Goal: Task Accomplishment & Management: Complete application form

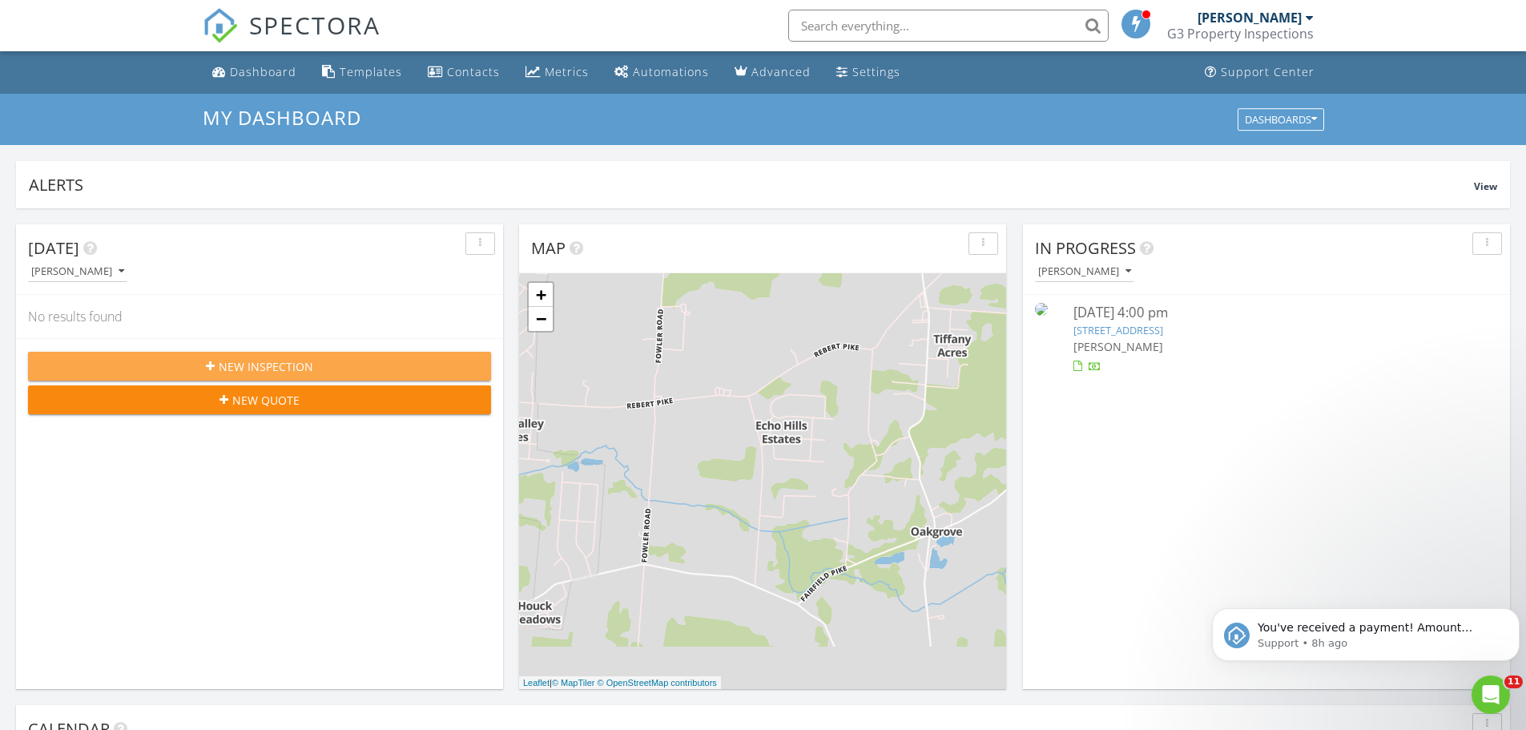
click at [262, 358] on span "New Inspection" at bounding box center [266, 366] width 95 height 17
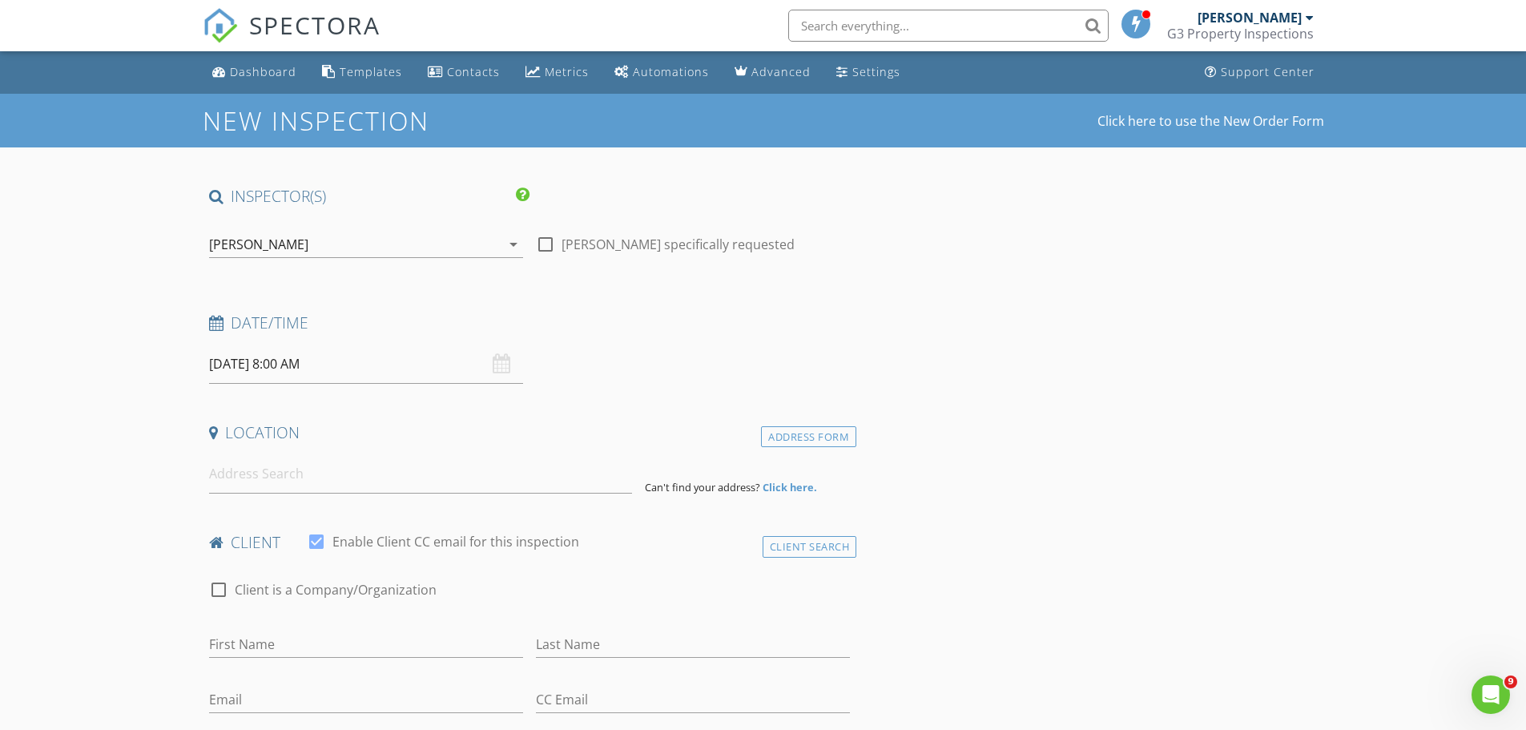
click at [501, 366] on div "[DATE] 8:00 AM" at bounding box center [366, 363] width 314 height 39
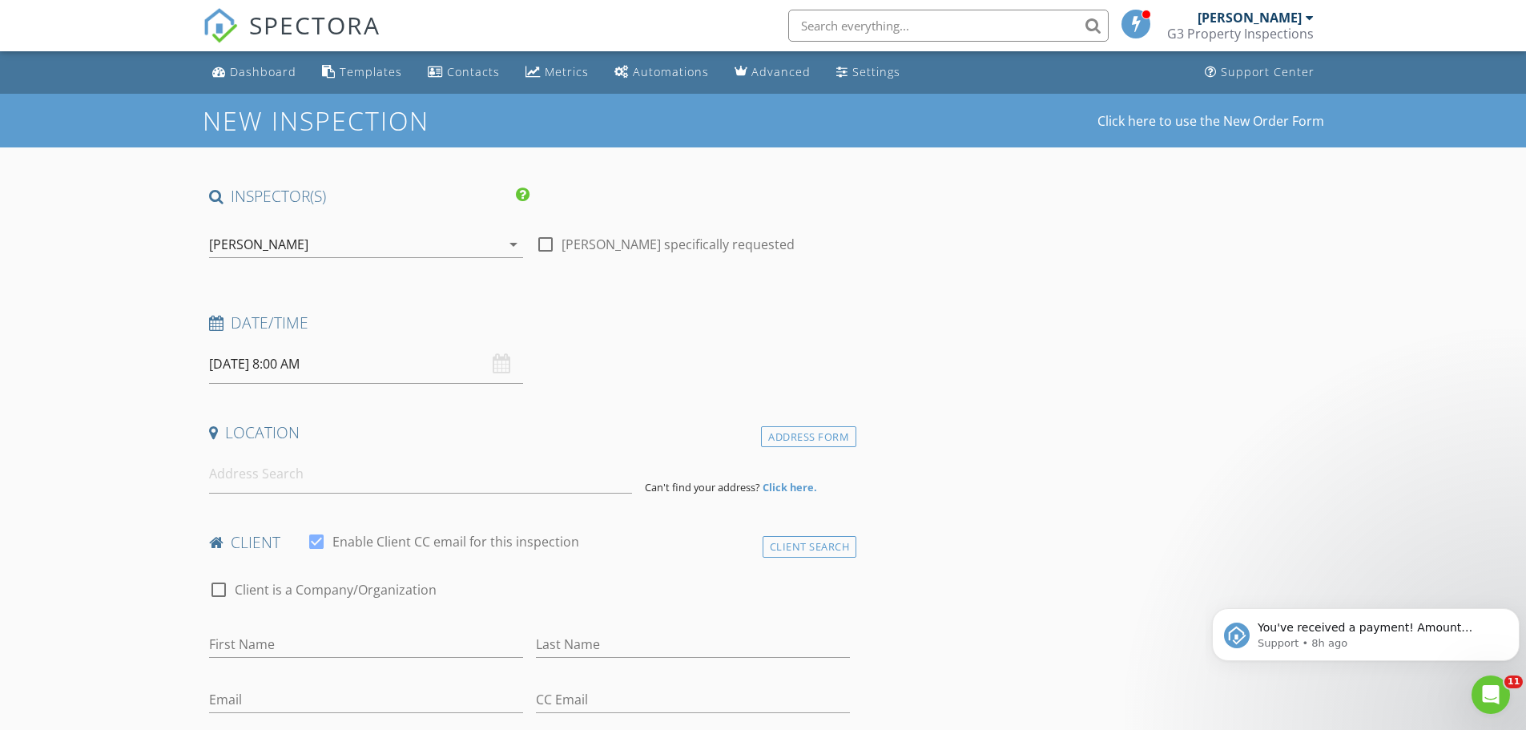
click at [375, 370] on input "[DATE] 8:00 AM" at bounding box center [366, 363] width 314 height 39
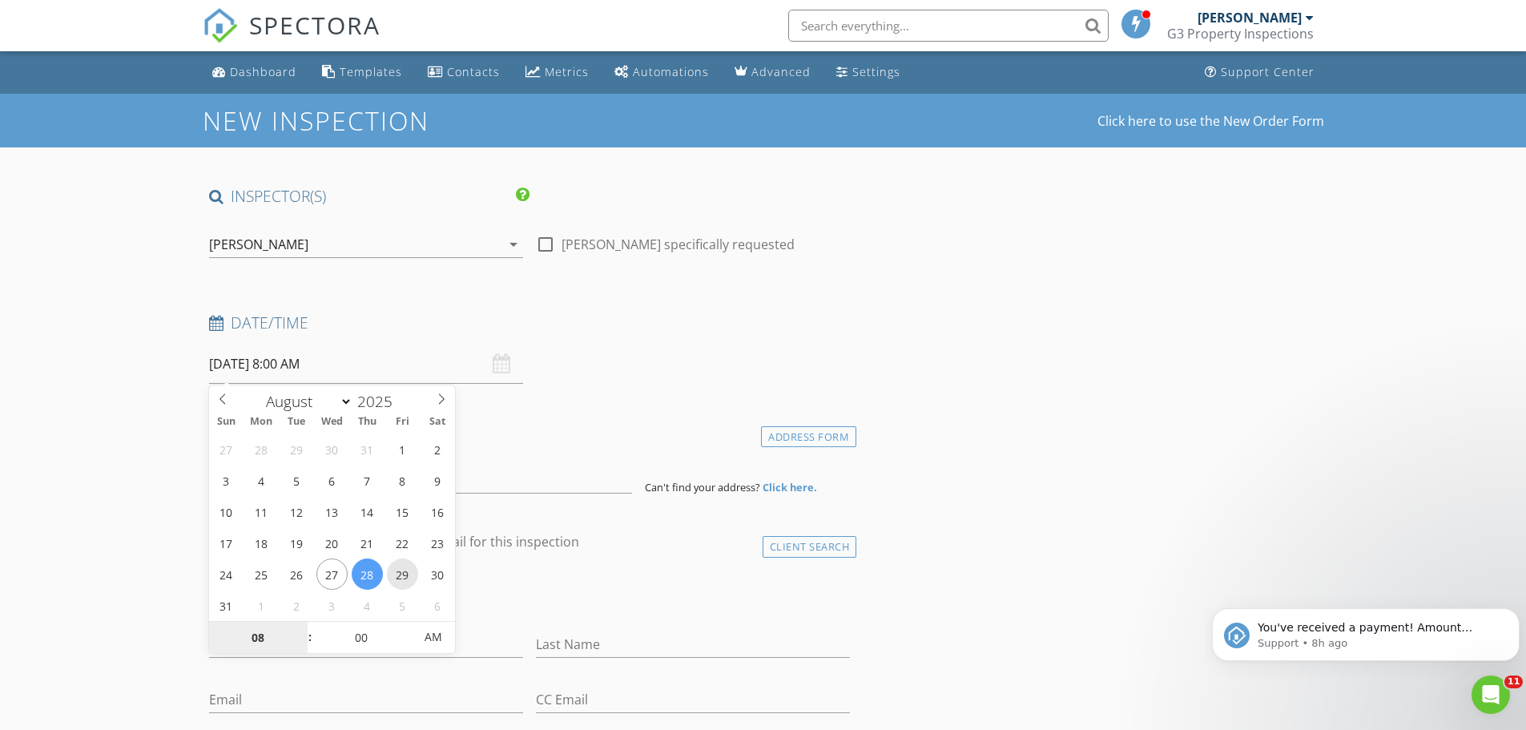
type input "[DATE] 8:00 AM"
click at [362, 637] on input "00" at bounding box center [361, 638] width 99 height 32
type input "05"
type input "[DATE] 8:05 AM"
click at [401, 628] on span at bounding box center [405, 630] width 11 height 16
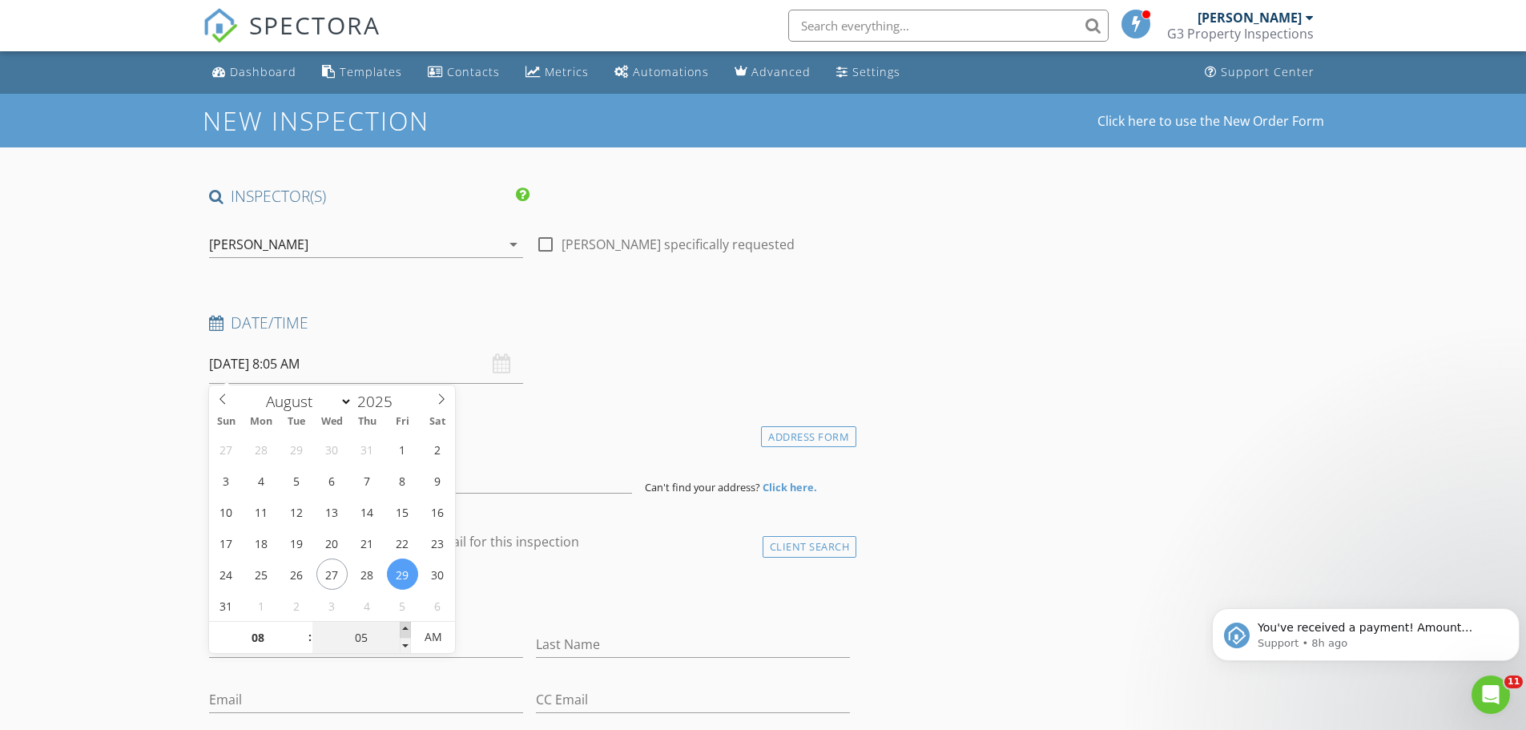
type input "10"
type input "[DATE] 8:10 AM"
click at [402, 628] on span at bounding box center [405, 630] width 11 height 16
type input "15"
type input "[DATE] 8:15 AM"
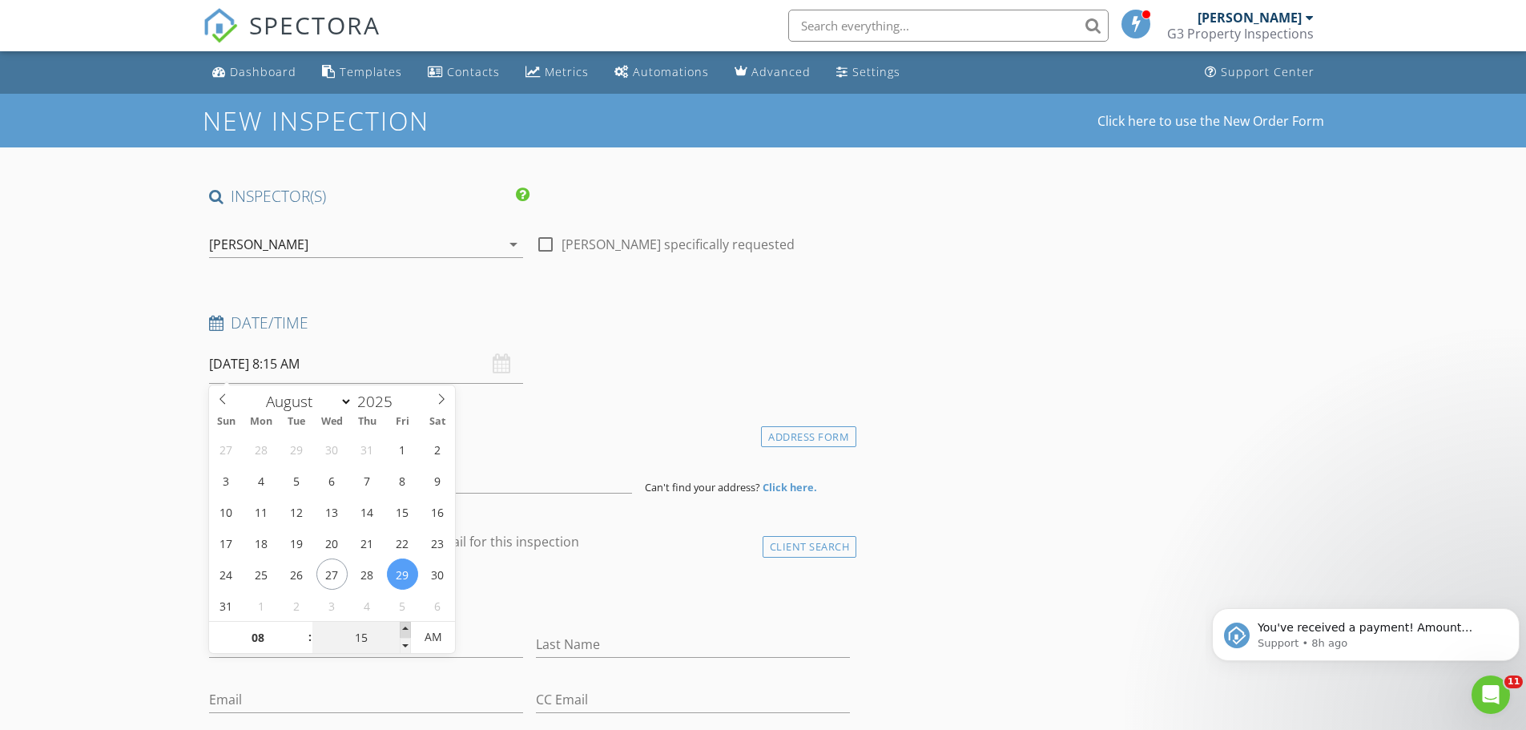
click at [402, 628] on span at bounding box center [405, 630] width 11 height 16
type input "20"
type input "[DATE] 8:20 AM"
click at [402, 628] on span at bounding box center [405, 630] width 11 height 16
type input "25"
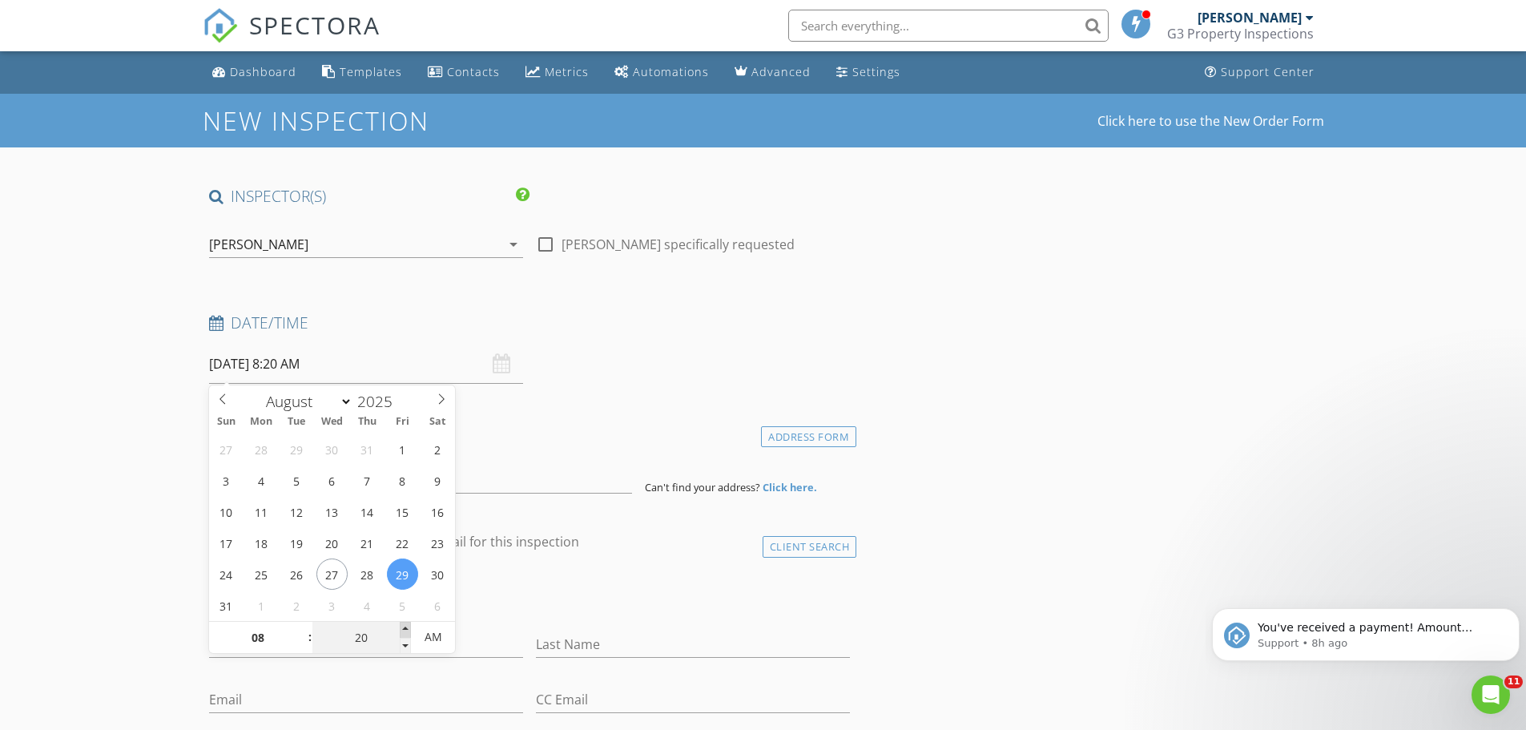
type input "[DATE] 8:25 AM"
click at [402, 628] on span at bounding box center [405, 630] width 11 height 16
type input "30"
type input "[DATE] 8:30 AM"
click at [402, 628] on span at bounding box center [405, 630] width 11 height 16
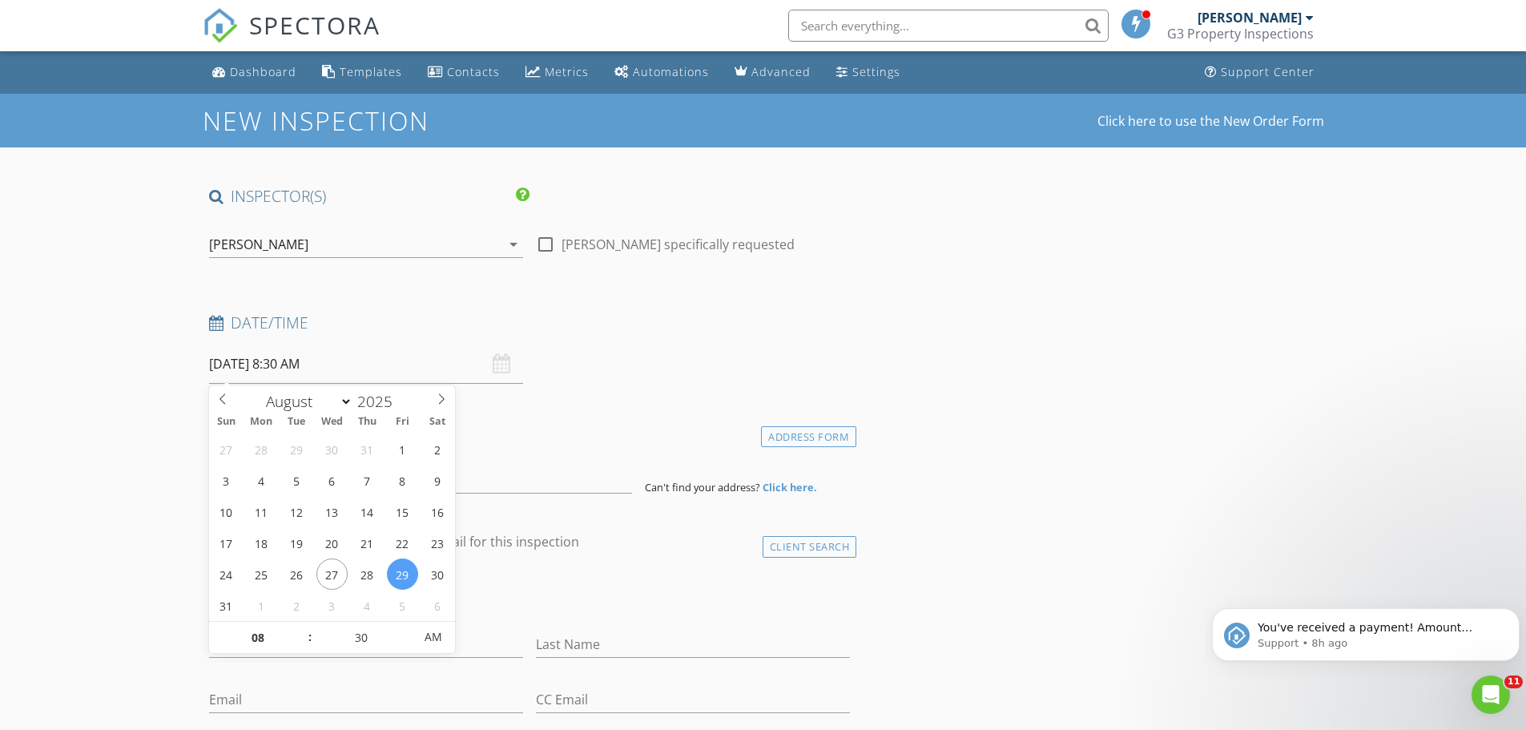
click at [634, 584] on div "check_box_outline_blank Client is a Company/Organization" at bounding box center [530, 598] width 642 height 42
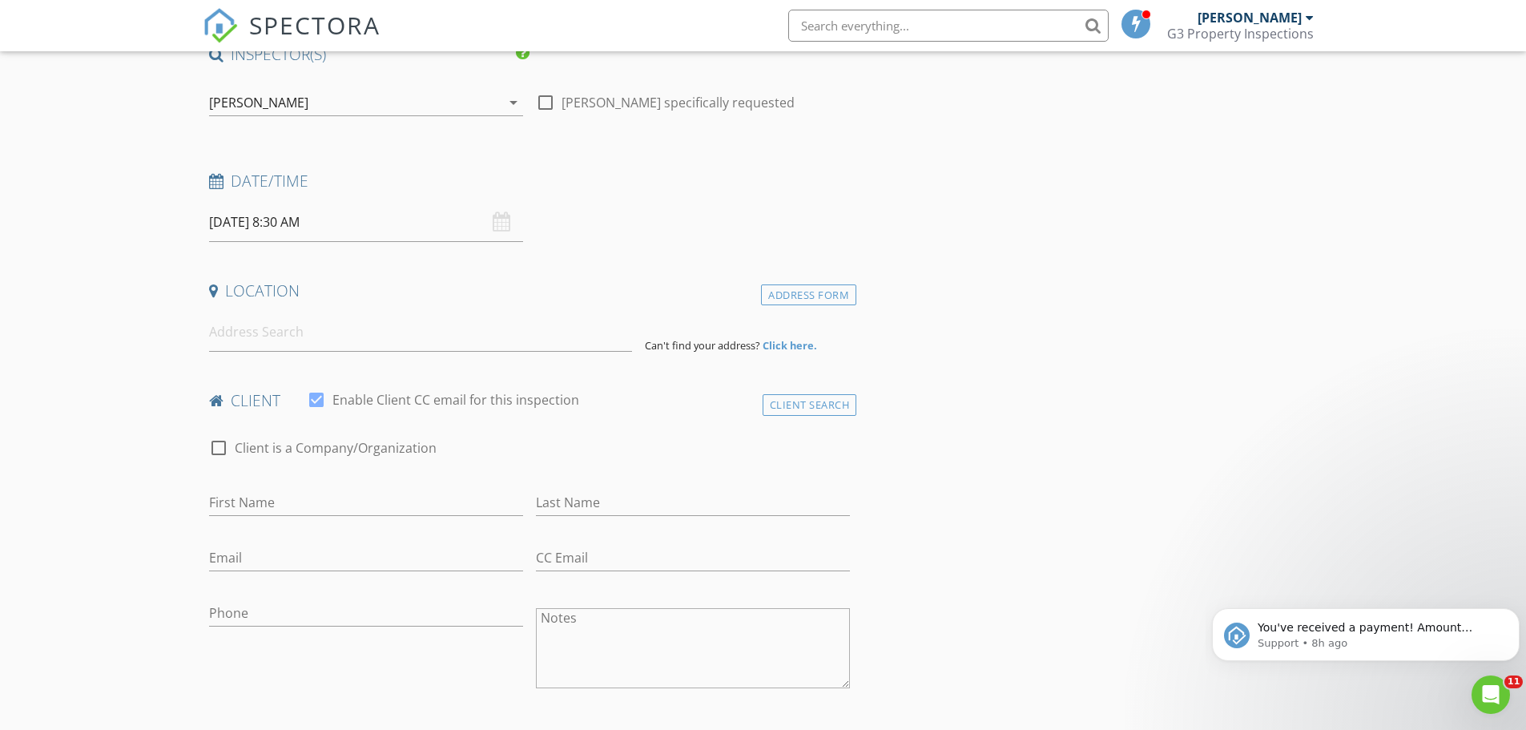
scroll to position [160, 0]
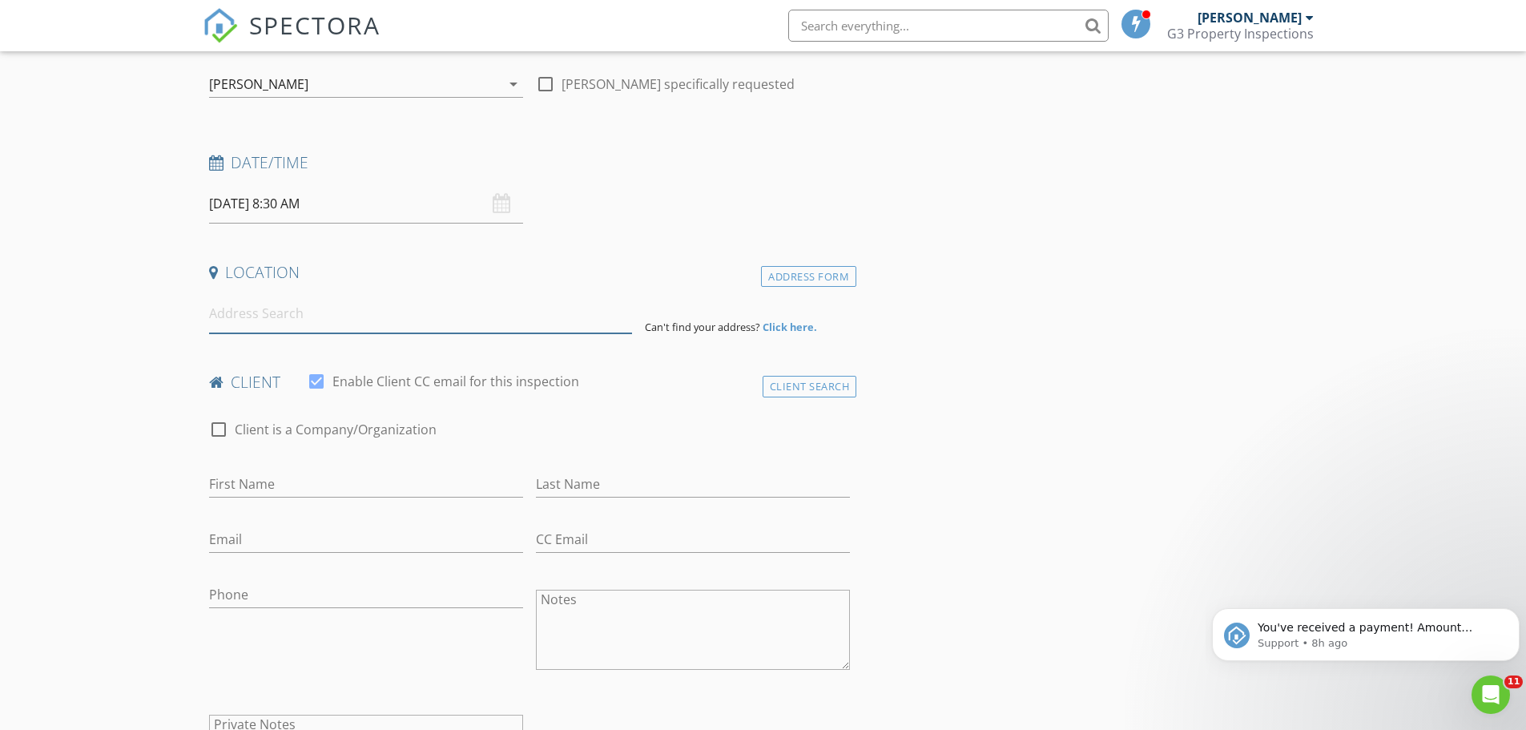
click at [296, 319] on input at bounding box center [420, 313] width 423 height 39
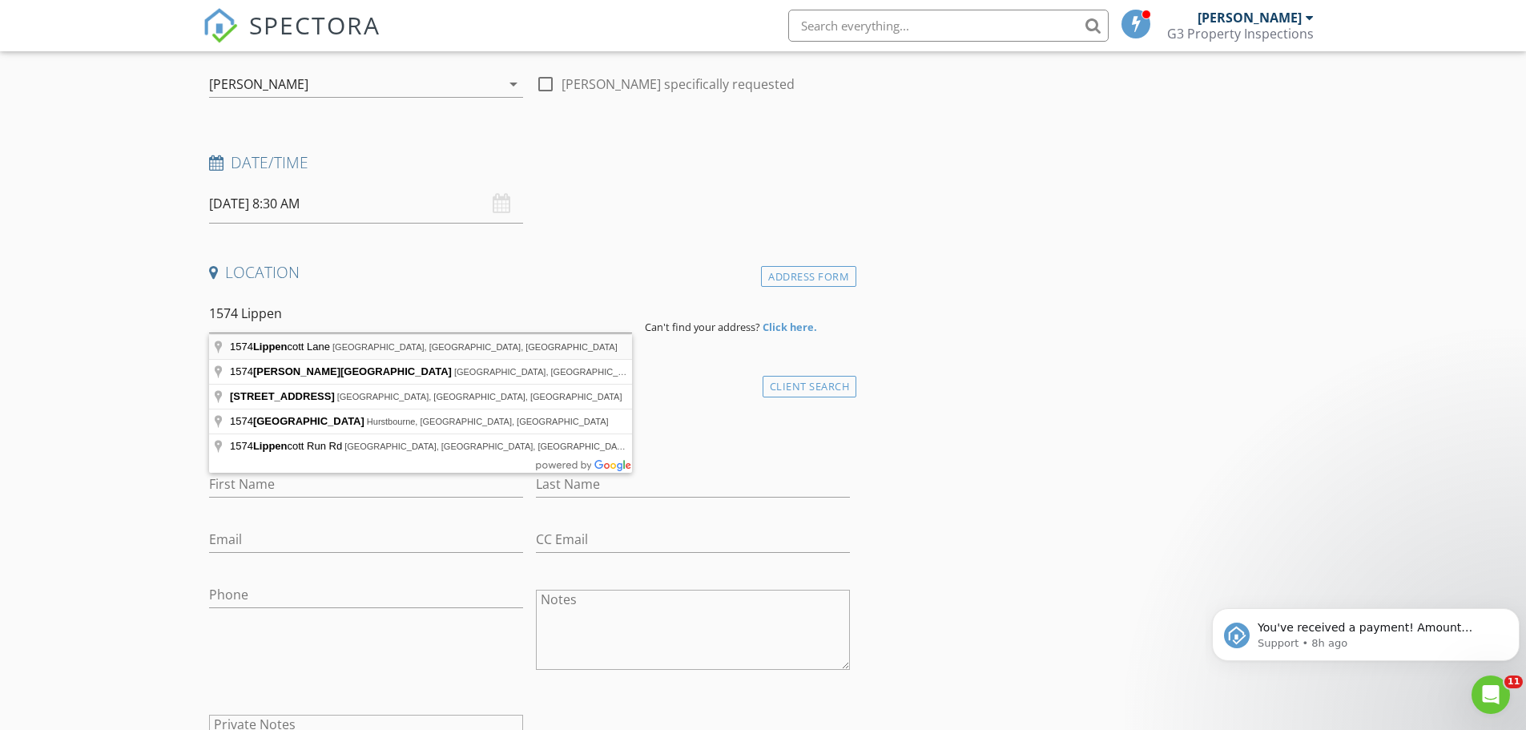
type input "[STREET_ADDRESS][PERSON_NAME]"
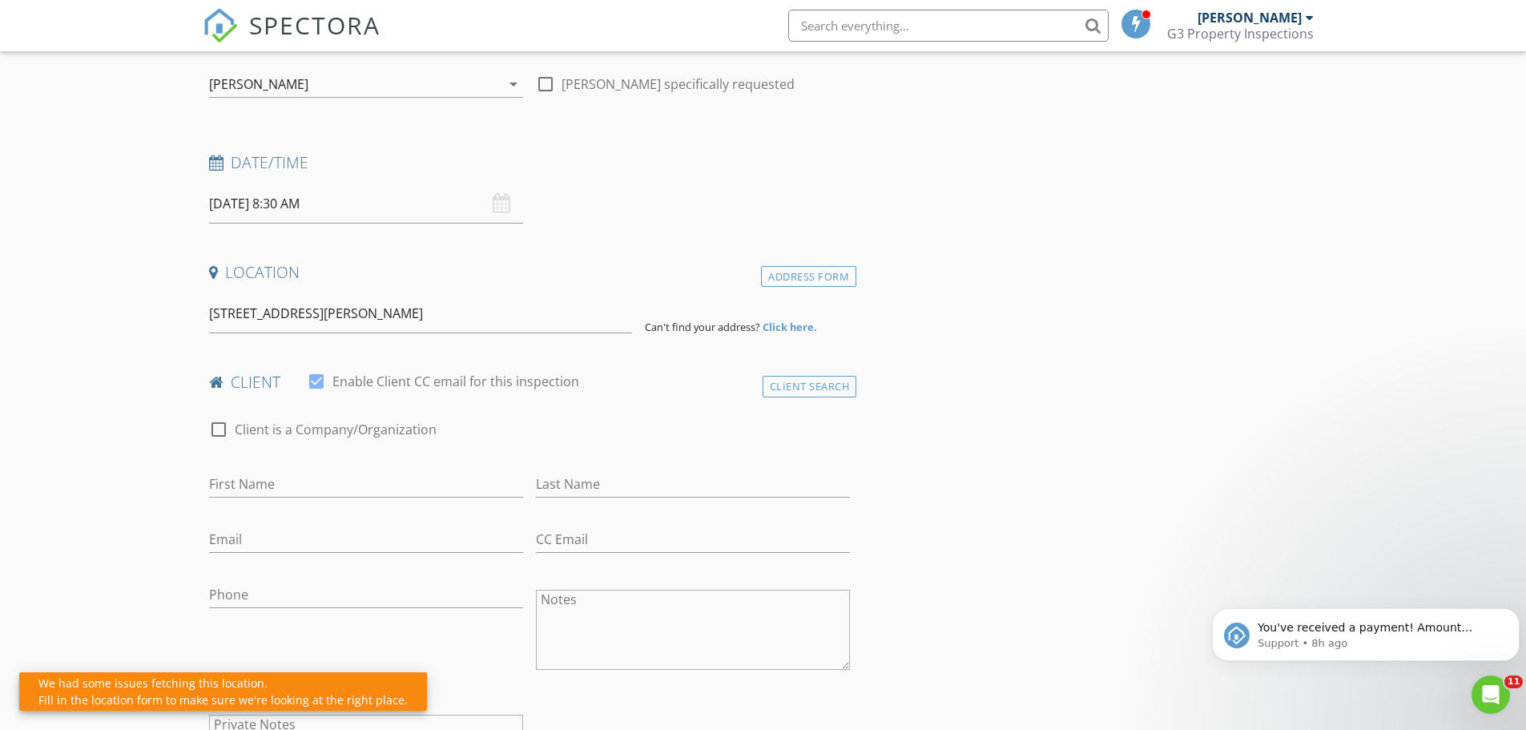
scroll to position [240, 0]
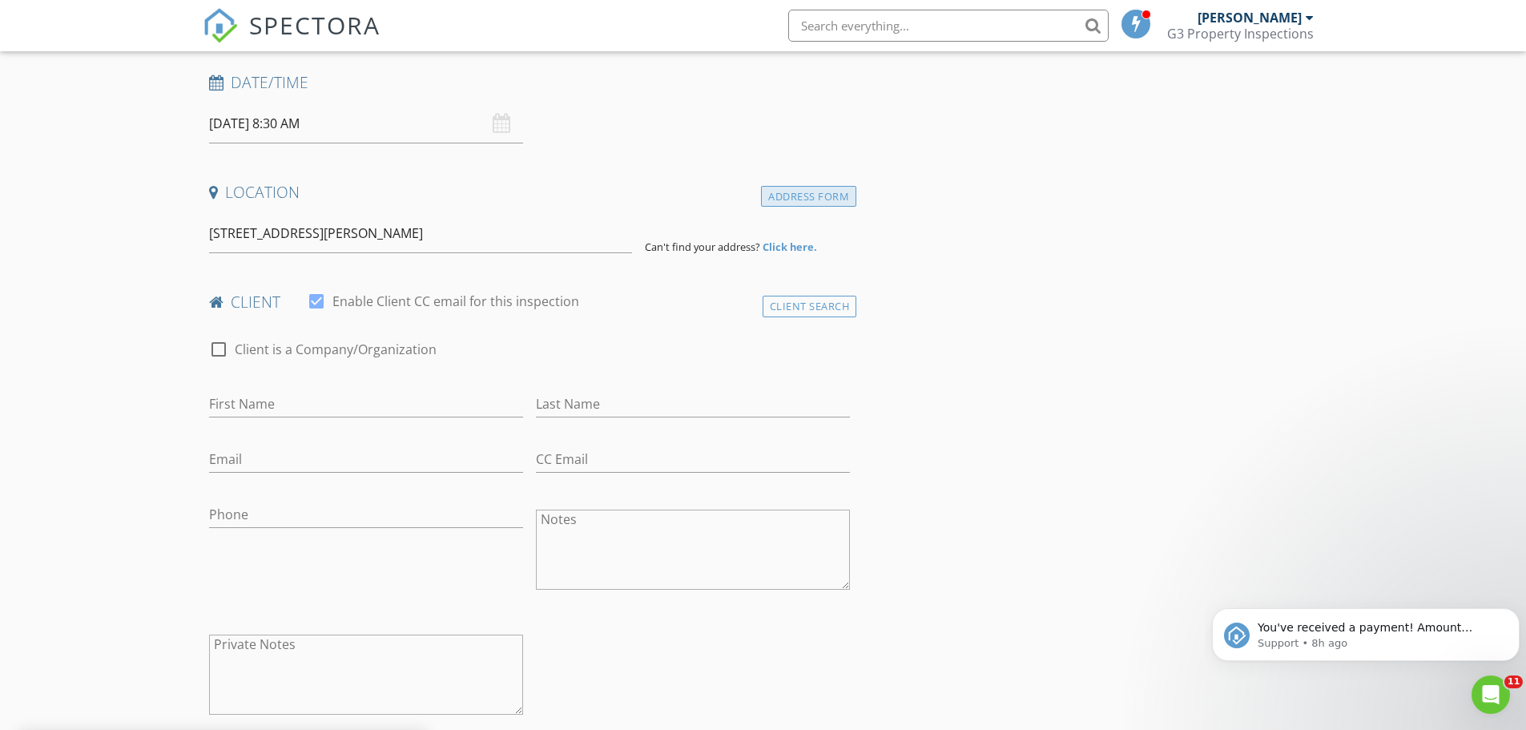
click at [801, 201] on div "Address Form" at bounding box center [808, 197] width 95 height 22
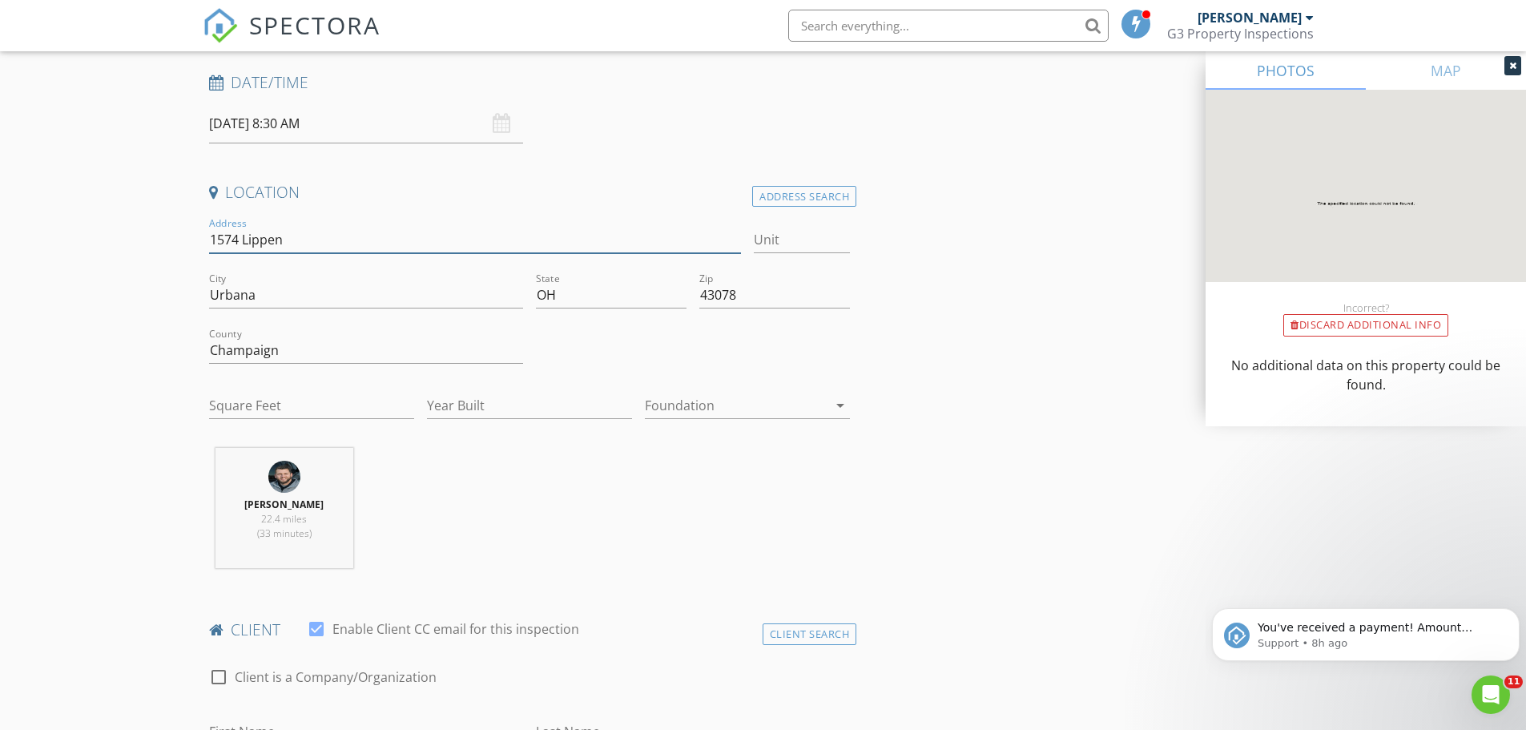
click at [334, 245] on input "1574 Lippen" at bounding box center [475, 240] width 533 height 26
type input "[STREET_ADDRESS]"
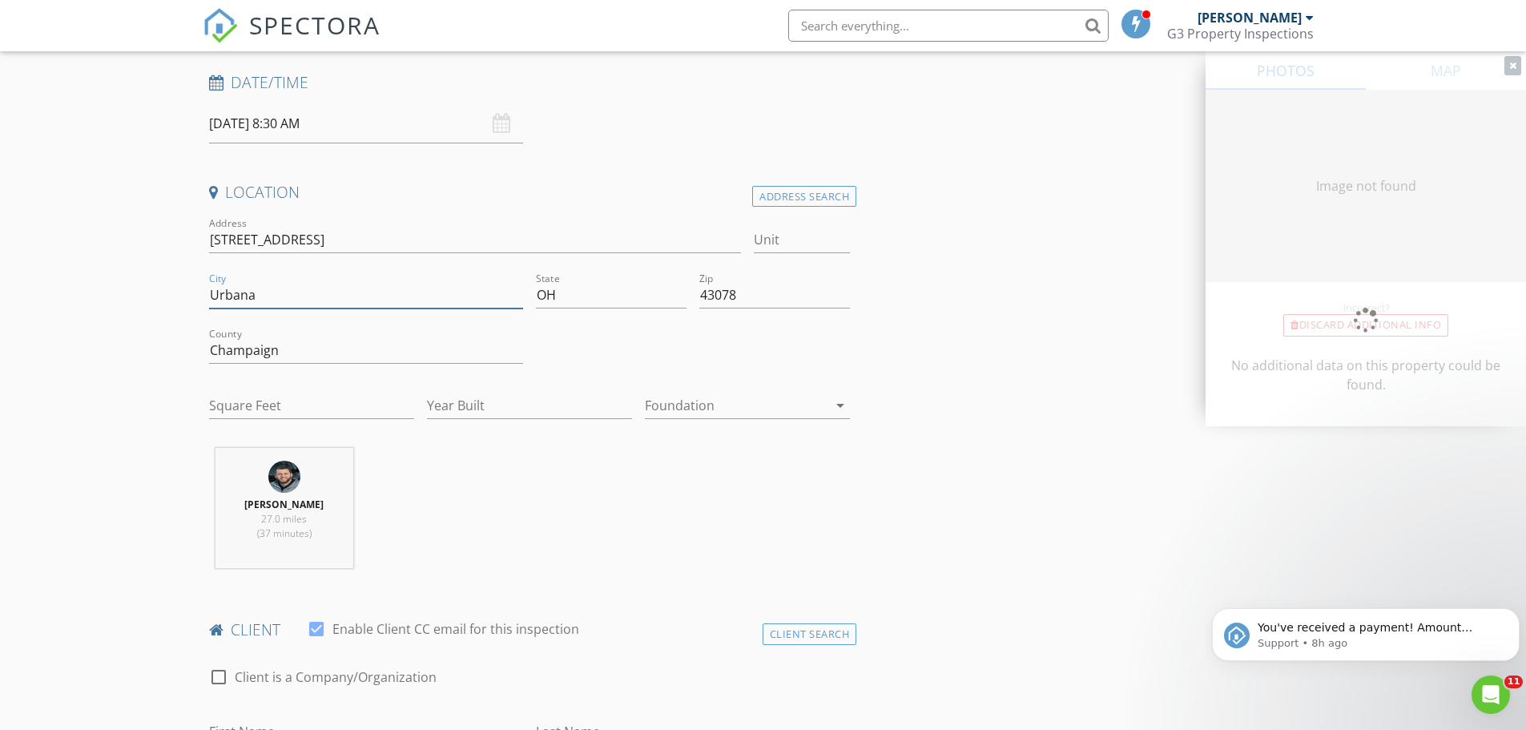
type input "1050"
type input "1900"
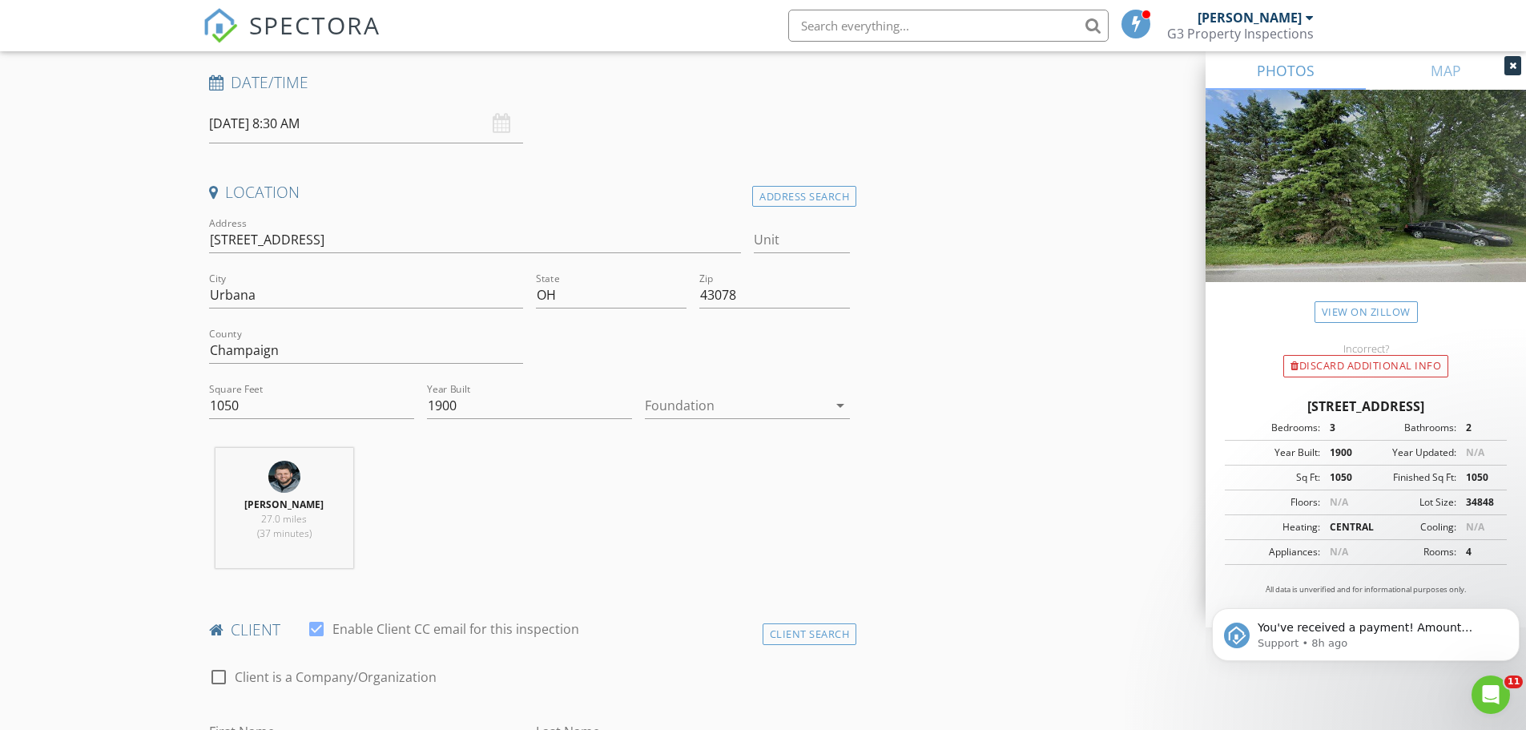
click at [745, 420] on div "Foundation arrow_drop_down" at bounding box center [747, 414] width 205 height 42
click at [752, 409] on div at bounding box center [736, 406] width 183 height 26
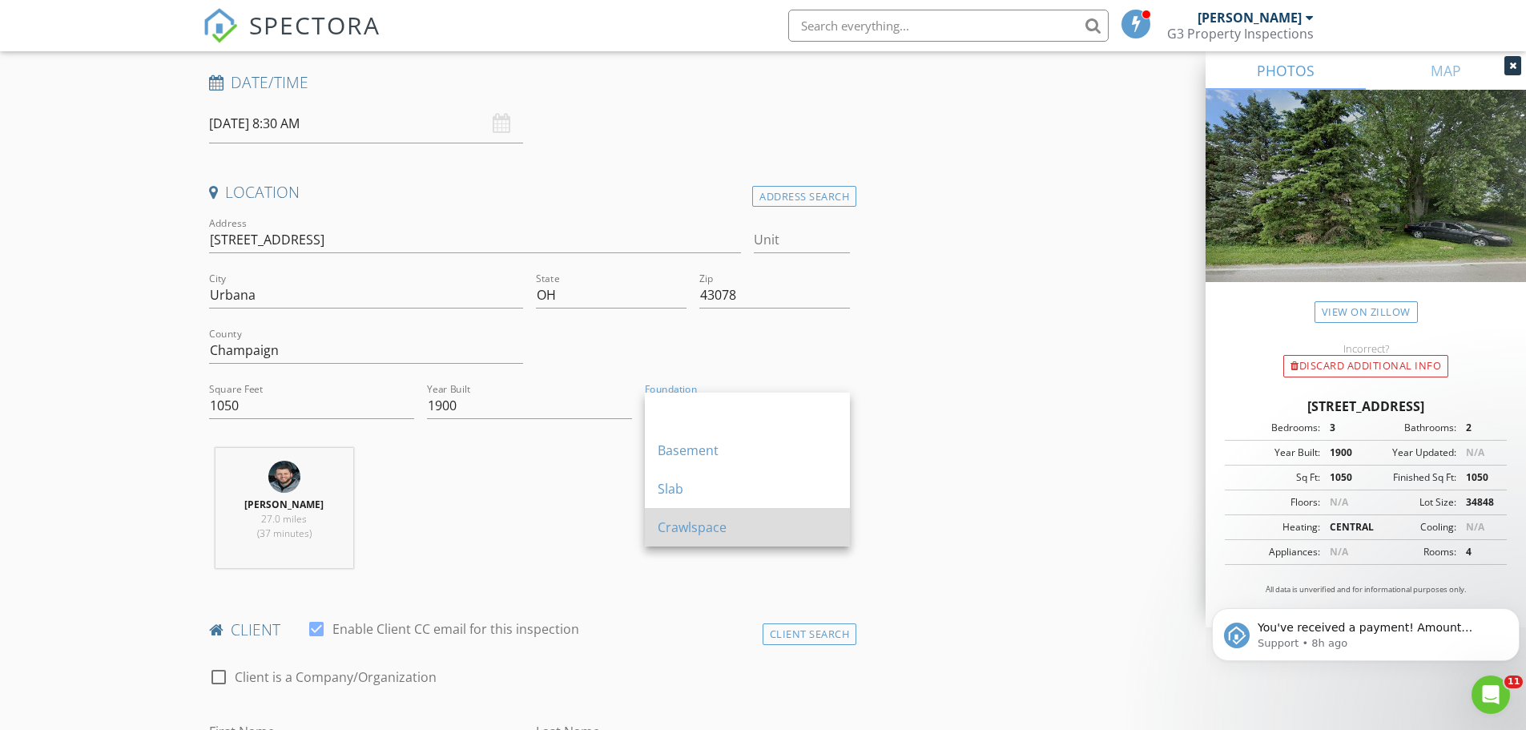
click at [746, 536] on div "Crawlspace" at bounding box center [747, 526] width 179 height 19
click at [591, 513] on div "[PERSON_NAME] 27.0 miles (37 minutes)" at bounding box center [530, 514] width 654 height 133
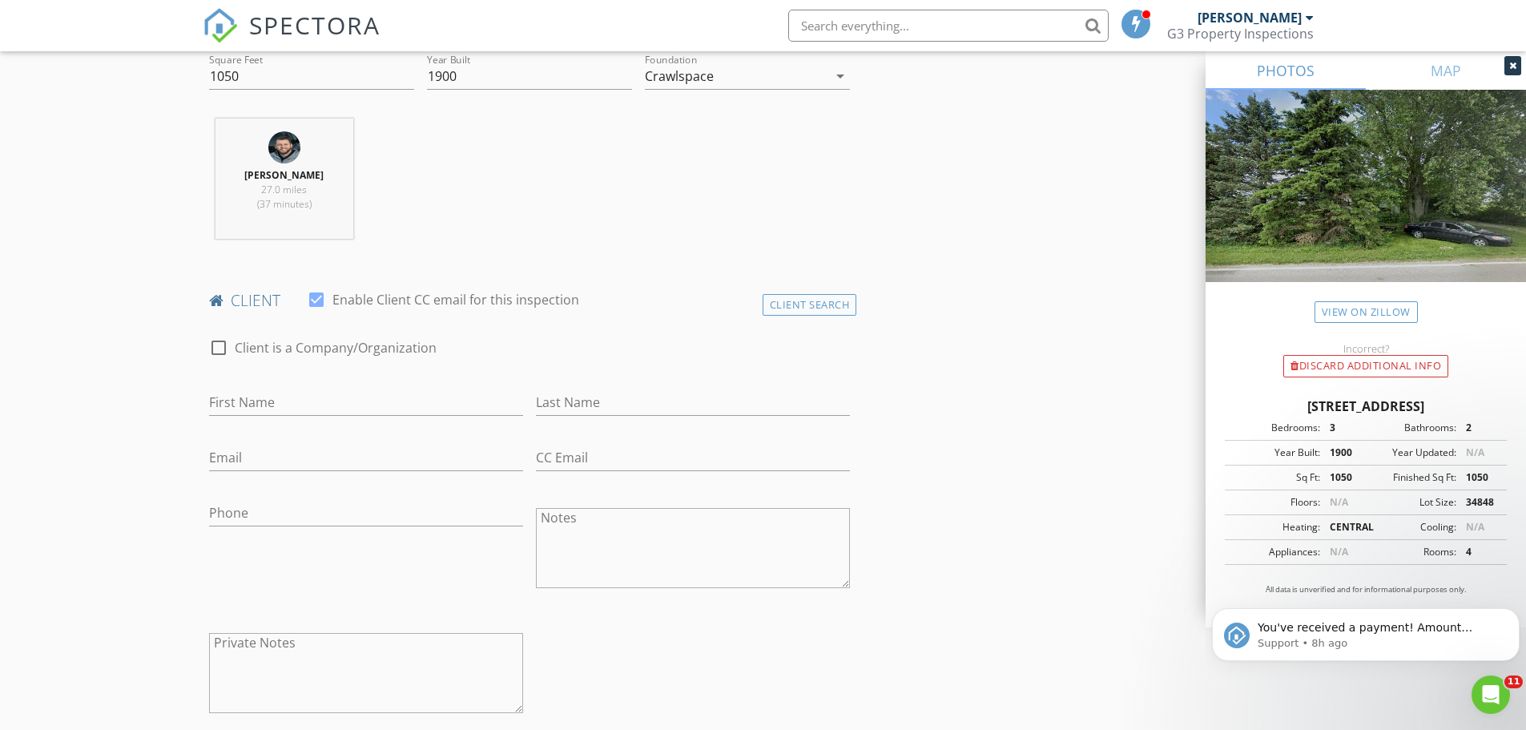
scroll to position [641, 0]
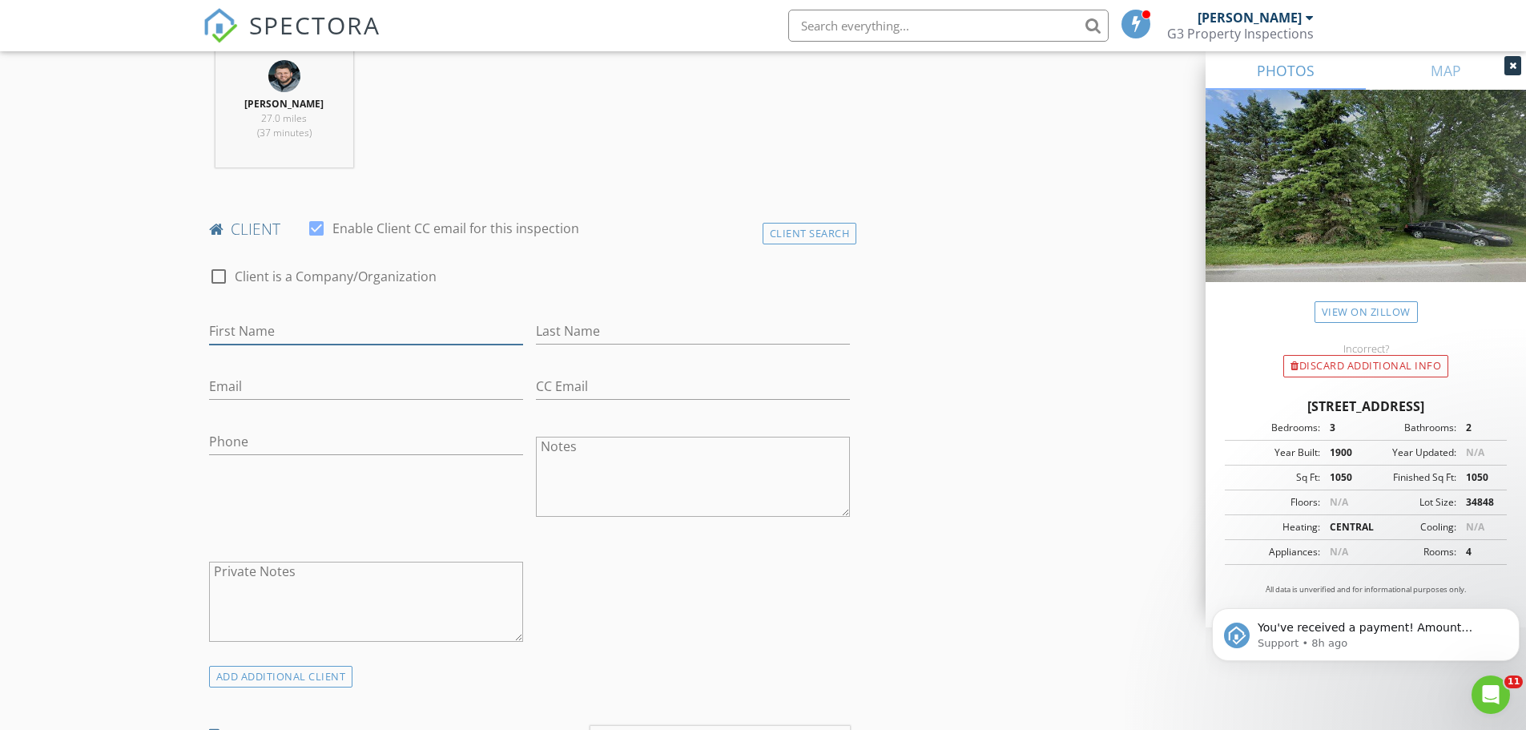
click at [303, 343] on input "First Name" at bounding box center [366, 331] width 314 height 26
type input "Hope"
click at [559, 332] on input "Last Name" at bounding box center [693, 331] width 314 height 26
type input "[PERSON_NAME]"
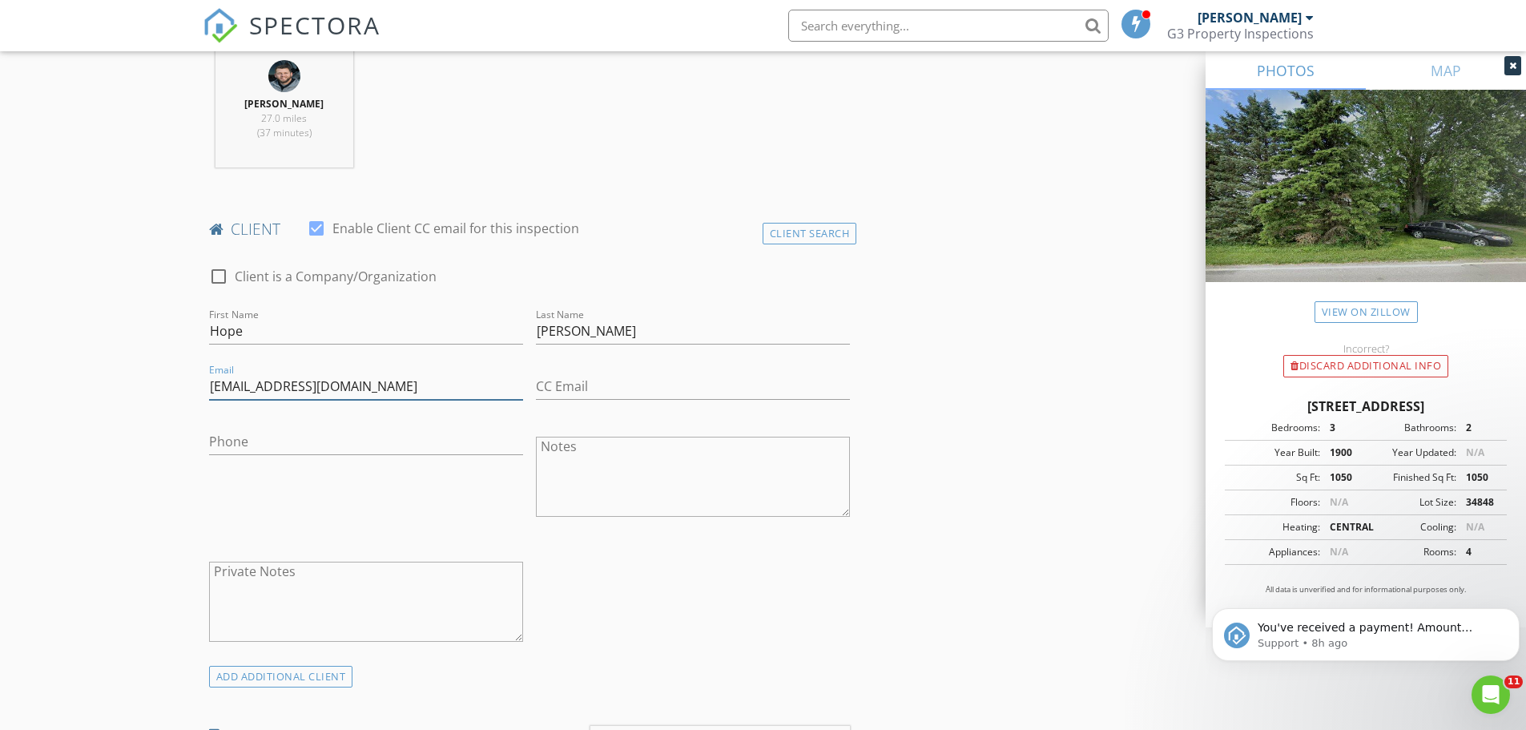
type input "[EMAIL_ADDRESS][DOMAIN_NAME]"
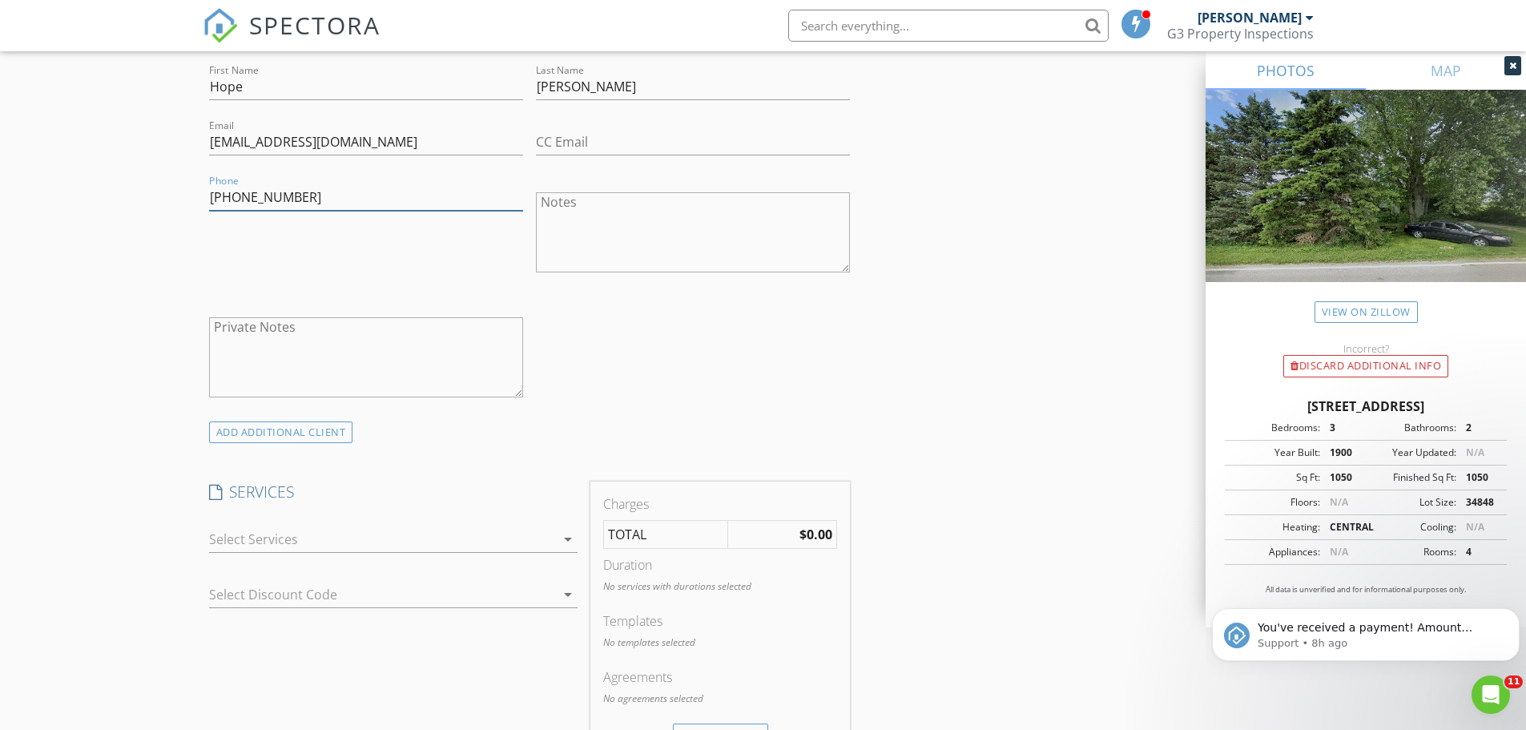
scroll to position [961, 0]
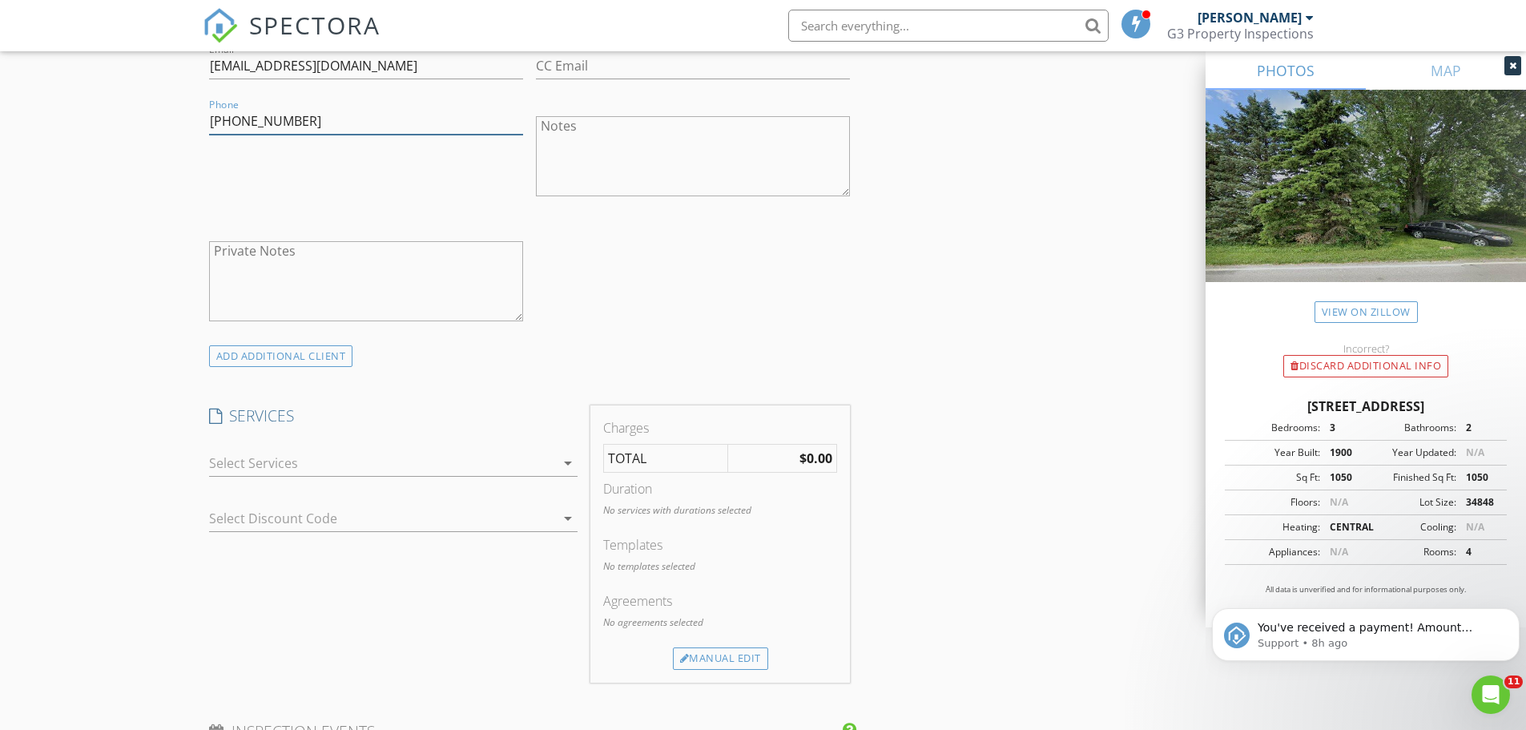
type input "[PHONE_NUMBER]"
click at [290, 461] on div at bounding box center [382, 463] width 346 height 26
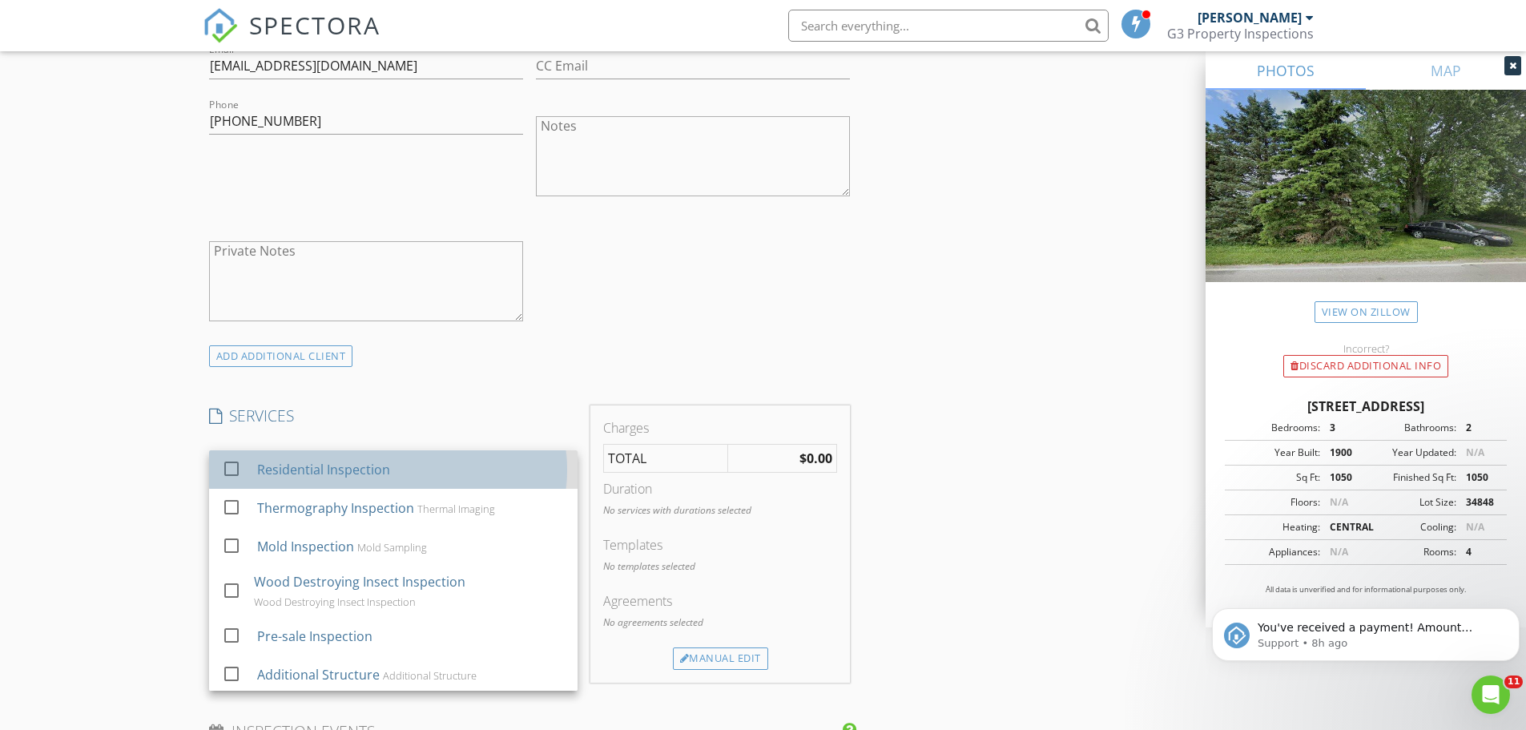
click at [293, 470] on div "Residential Inspection" at bounding box center [322, 469] width 133 height 19
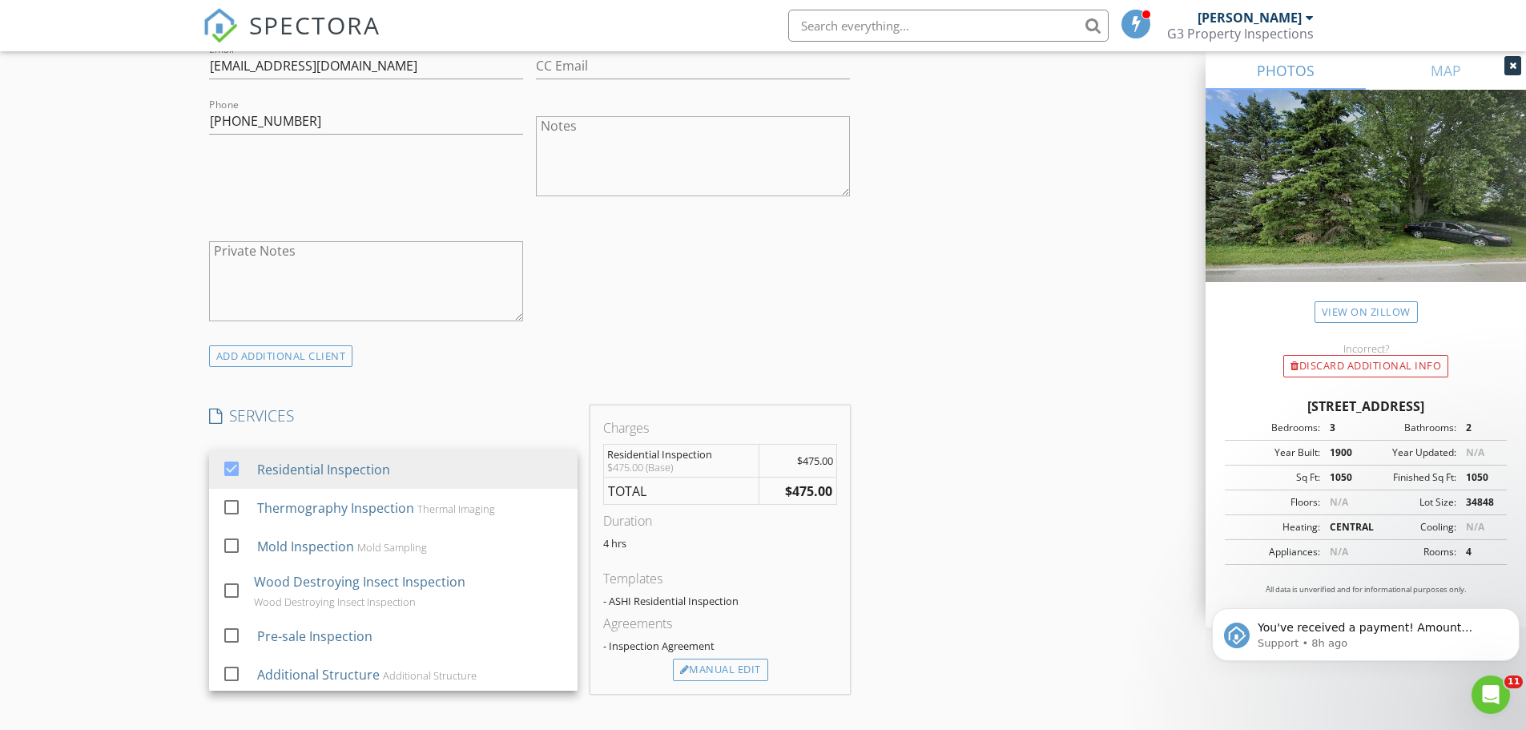
click at [1028, 433] on div "INSPECTOR(S) check_box [PERSON_NAME] PRIMARY [PERSON_NAME] arrow_drop_down chec…" at bounding box center [763, 544] width 1121 height 2638
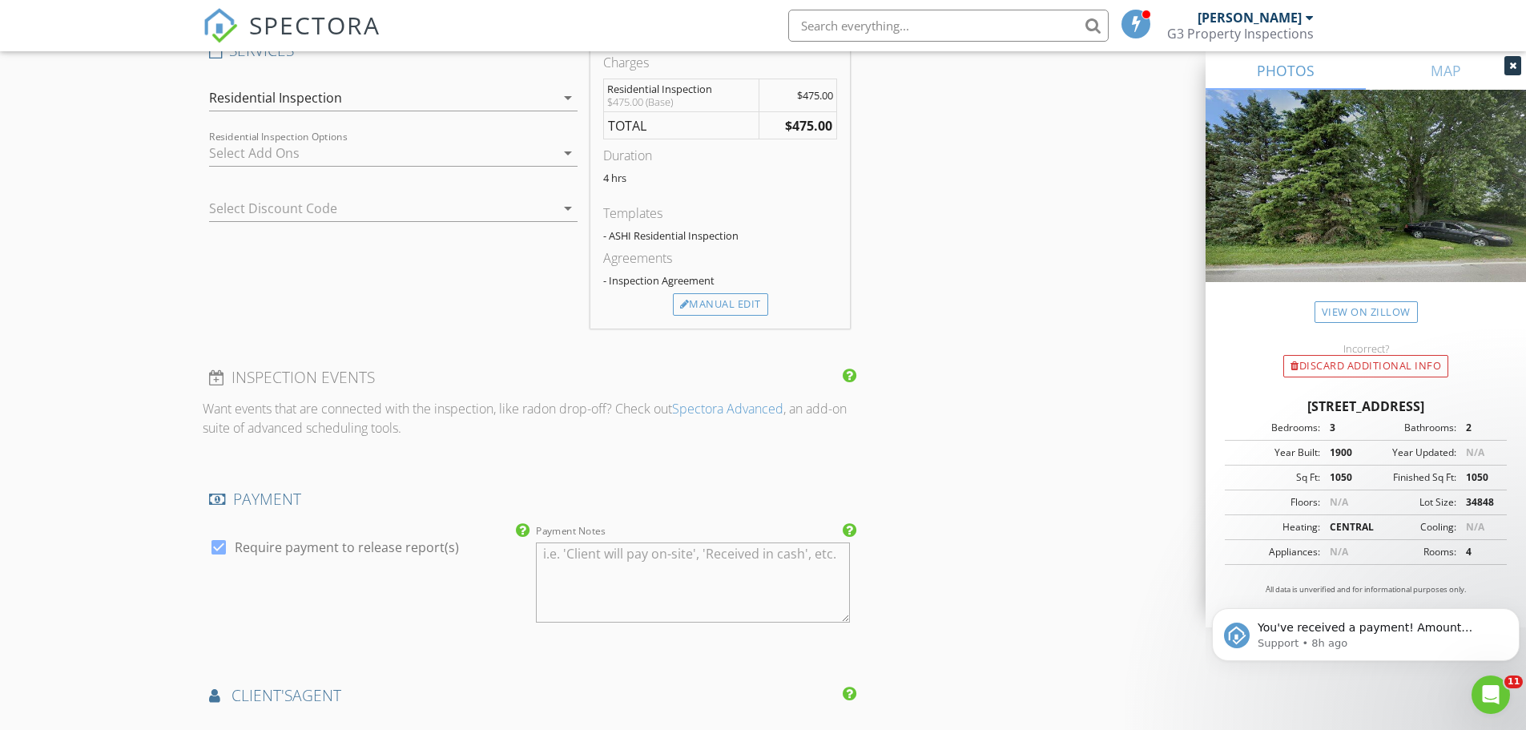
scroll to position [1522, 0]
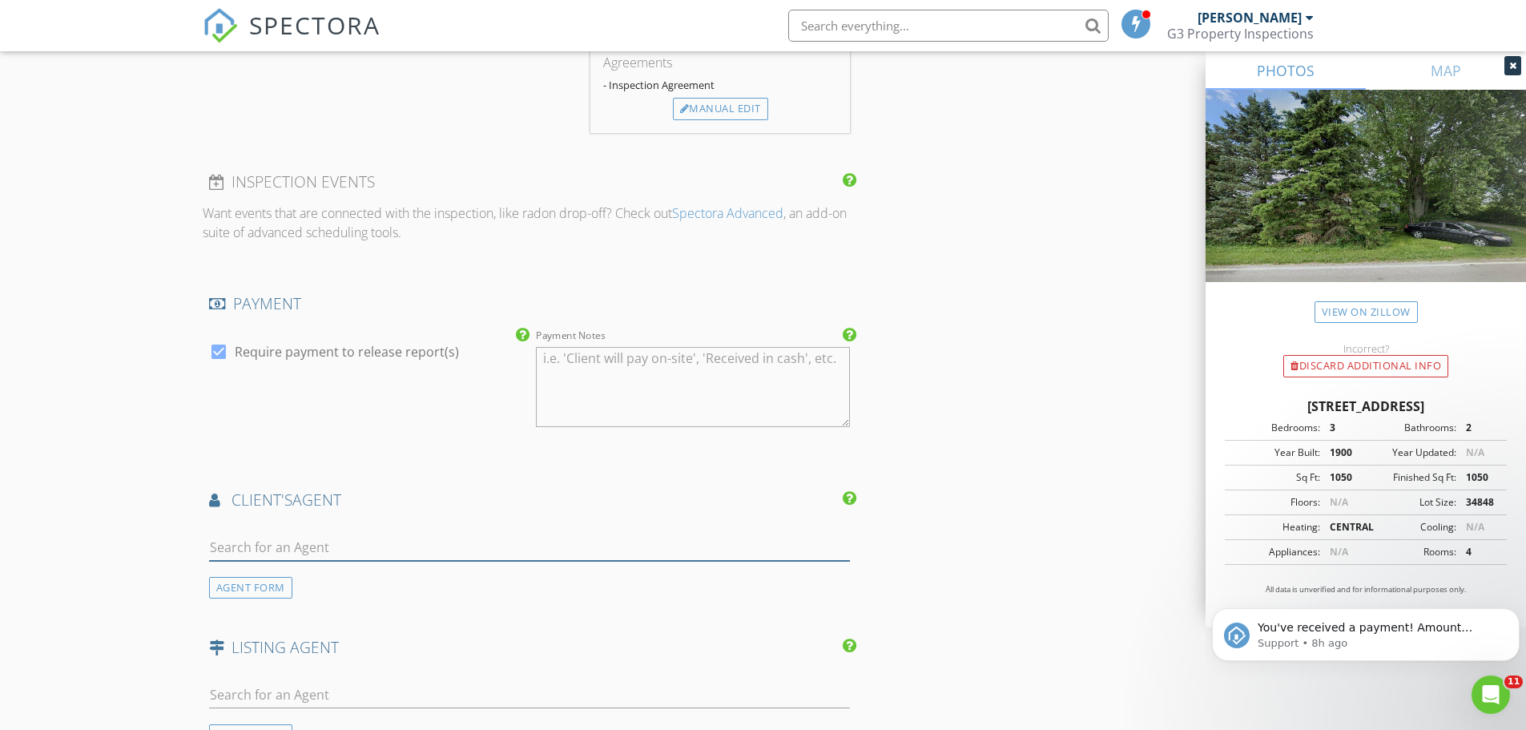
click at [407, 544] on input "text" at bounding box center [530, 547] width 642 height 26
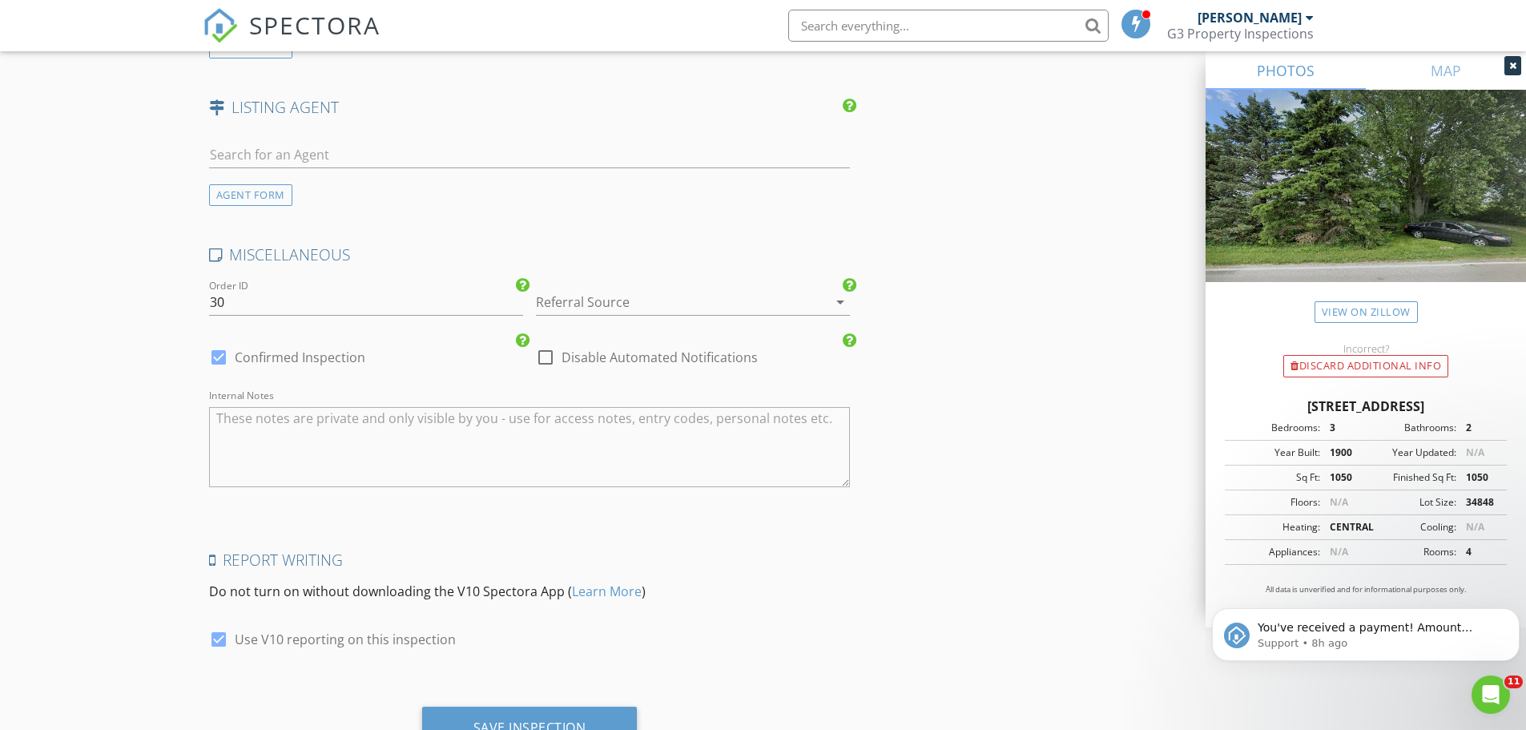
scroll to position [2132, 0]
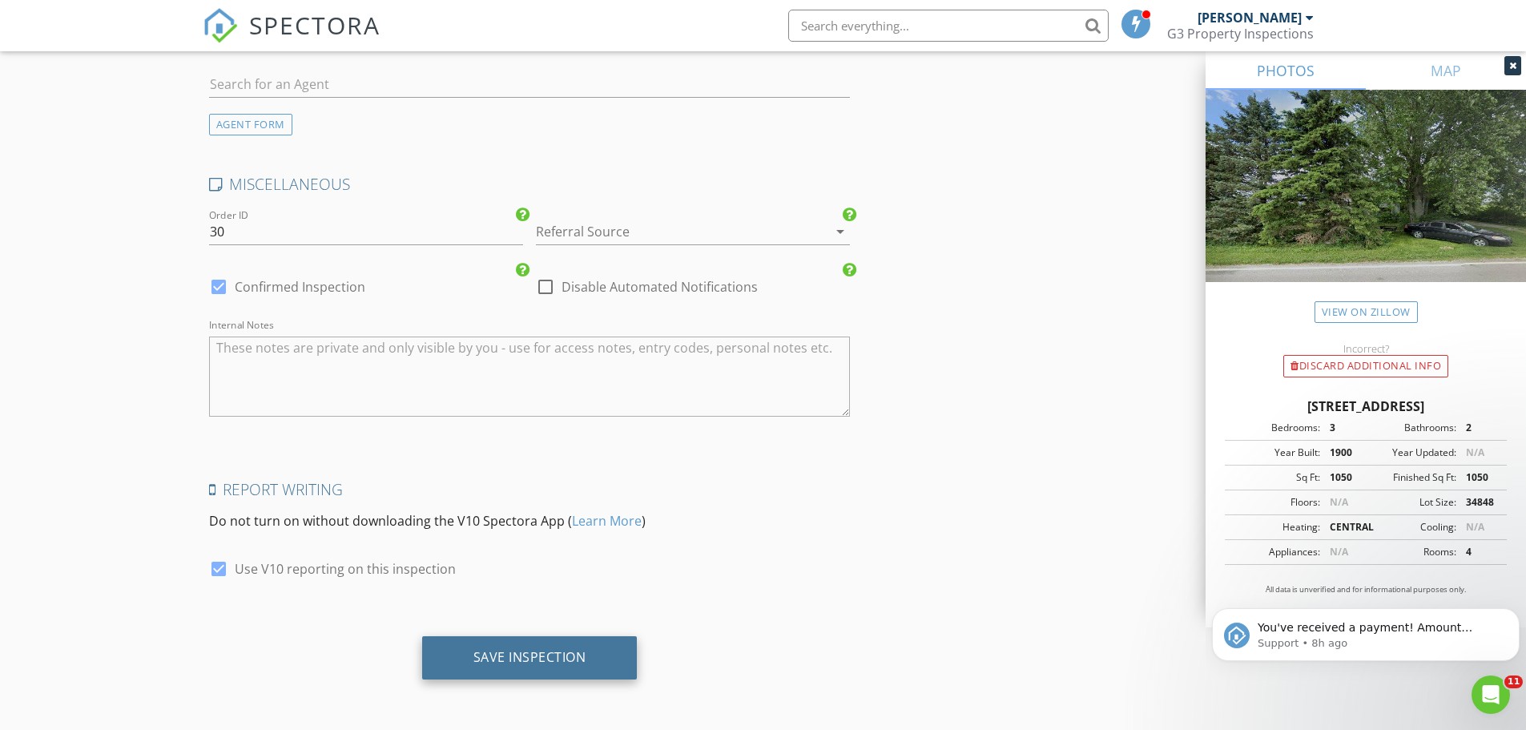
click at [589, 650] on div "Save Inspection" at bounding box center [529, 657] width 215 height 43
